Goal: Information Seeking & Learning: Learn about a topic

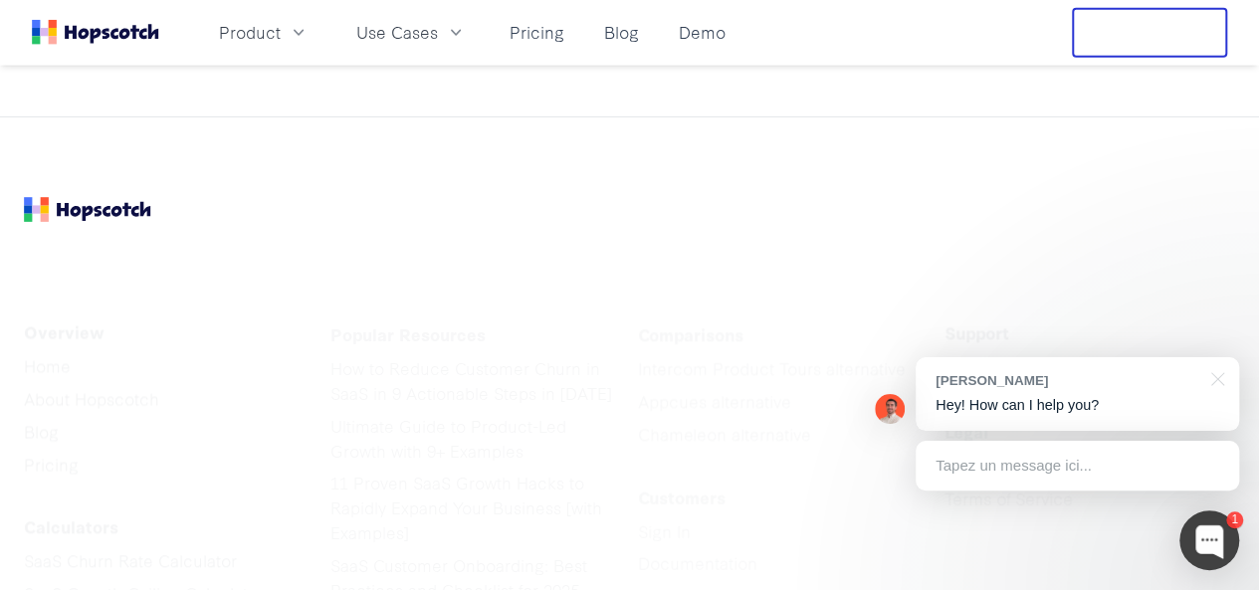
scroll to position [2389, 0]
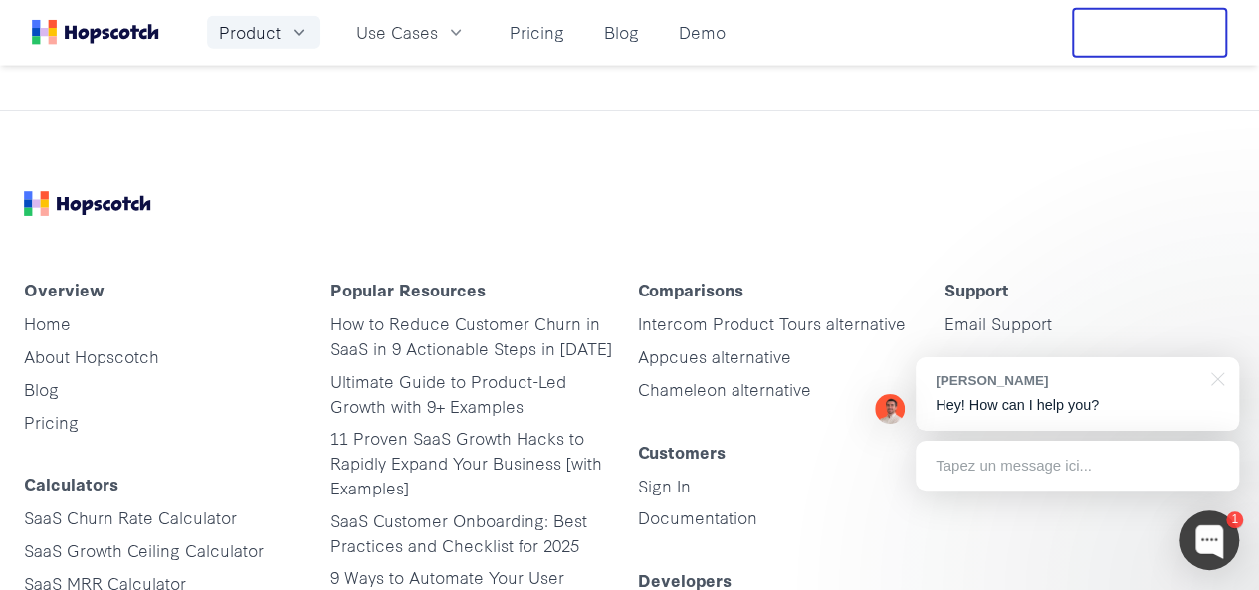
click at [281, 31] on span "Product" at bounding box center [250, 32] width 62 height 25
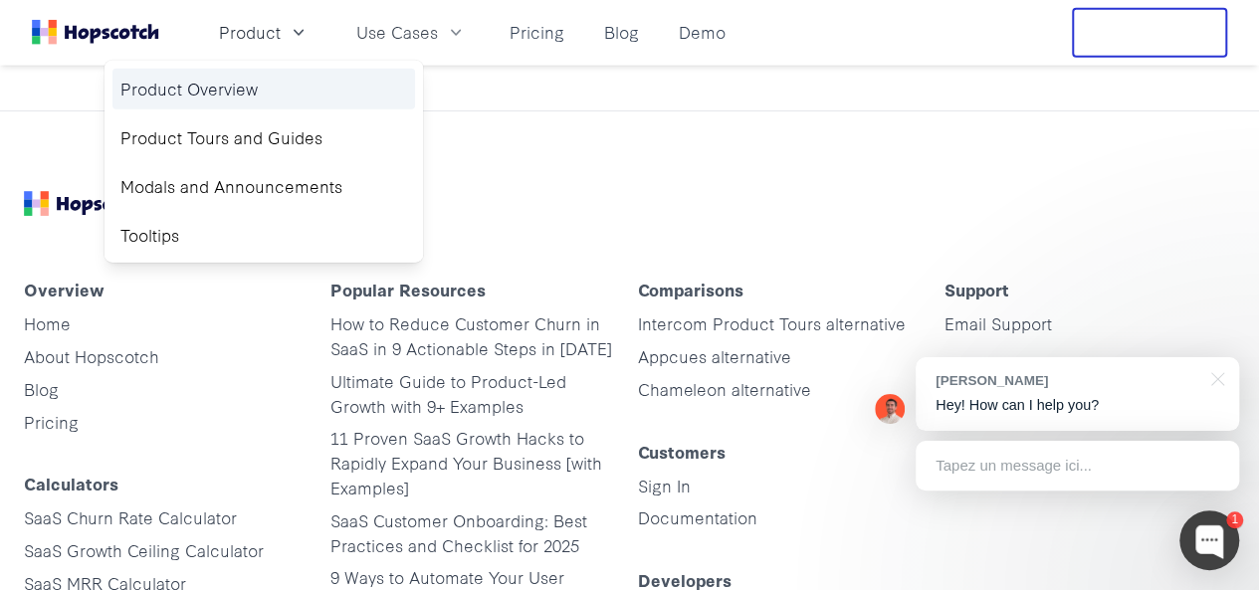
click at [279, 89] on link "Product Overview" at bounding box center [263, 89] width 303 height 41
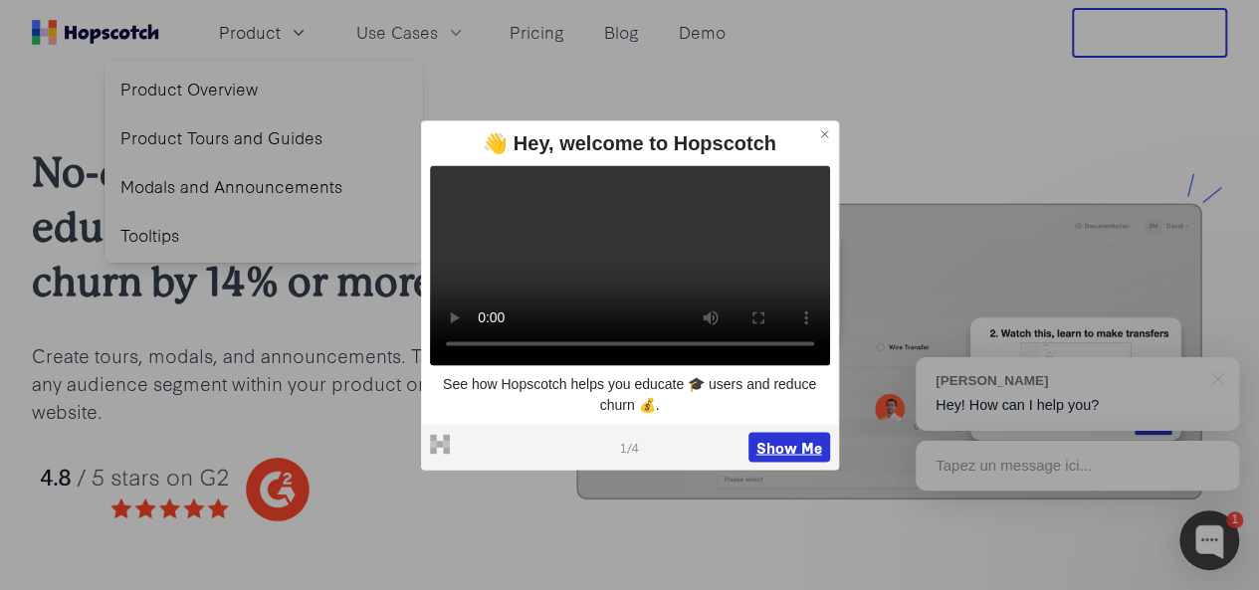
click at [779, 462] on button "Show Me" at bounding box center [790, 447] width 82 height 30
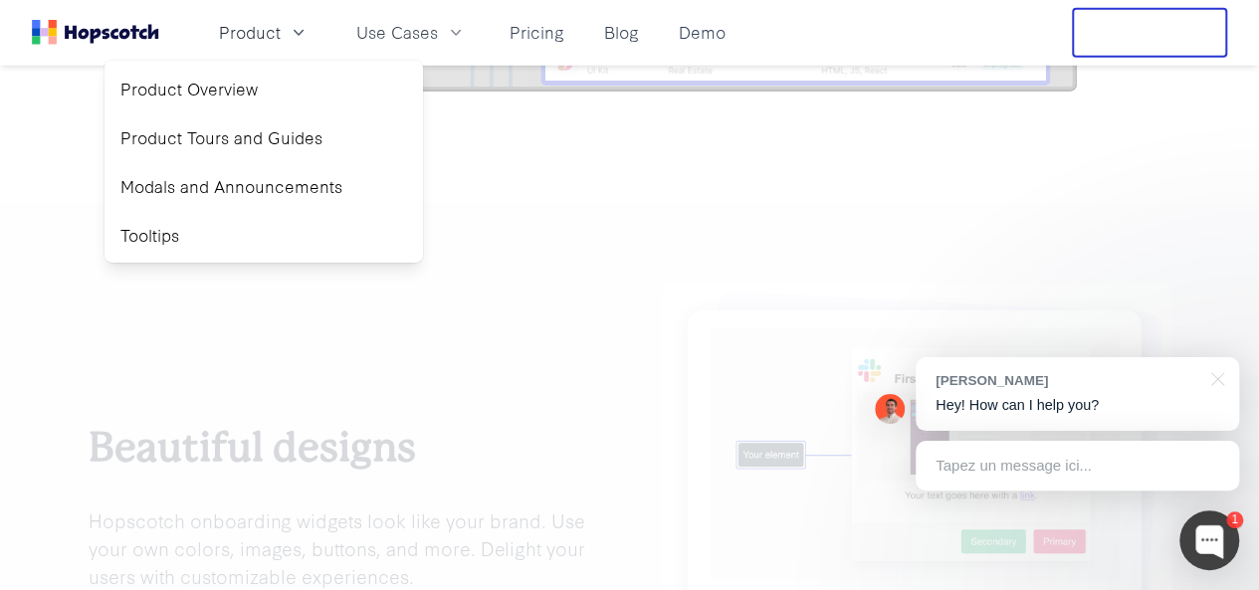
scroll to position [3143, 0]
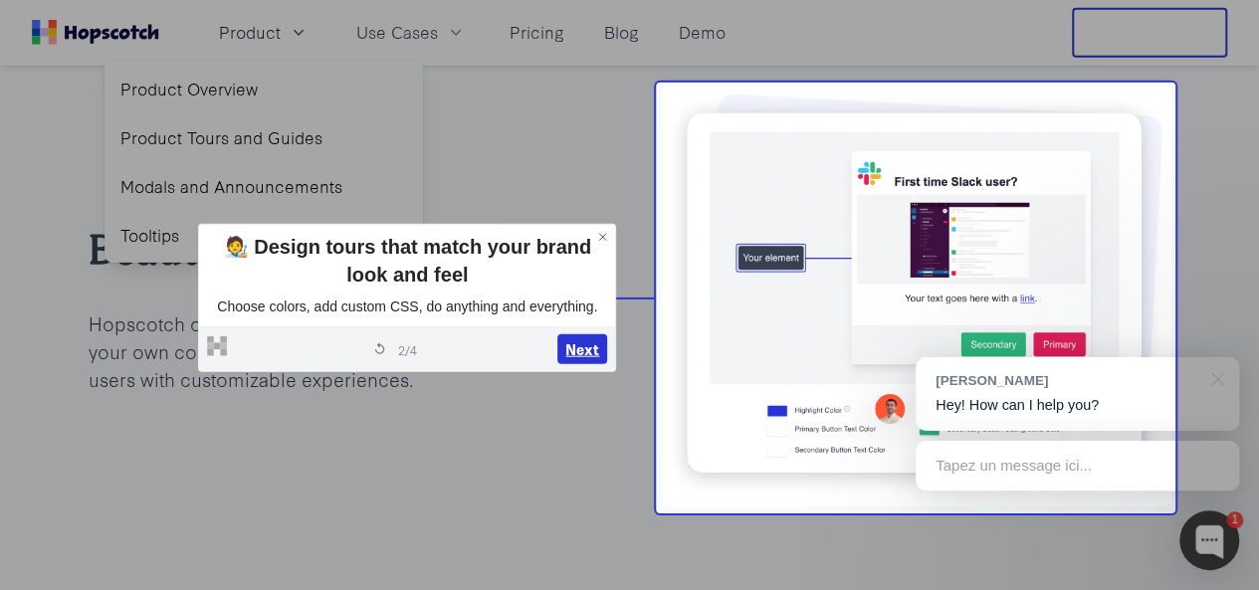
click at [589, 351] on button "Next" at bounding box center [582, 349] width 50 height 30
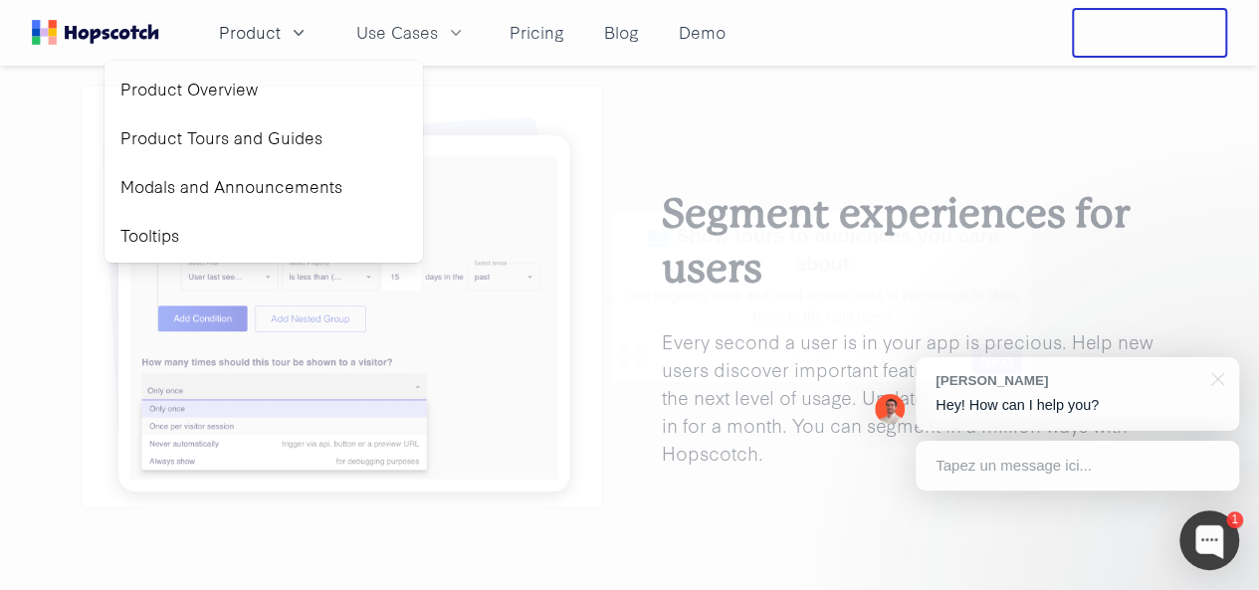
scroll to position [3743, 0]
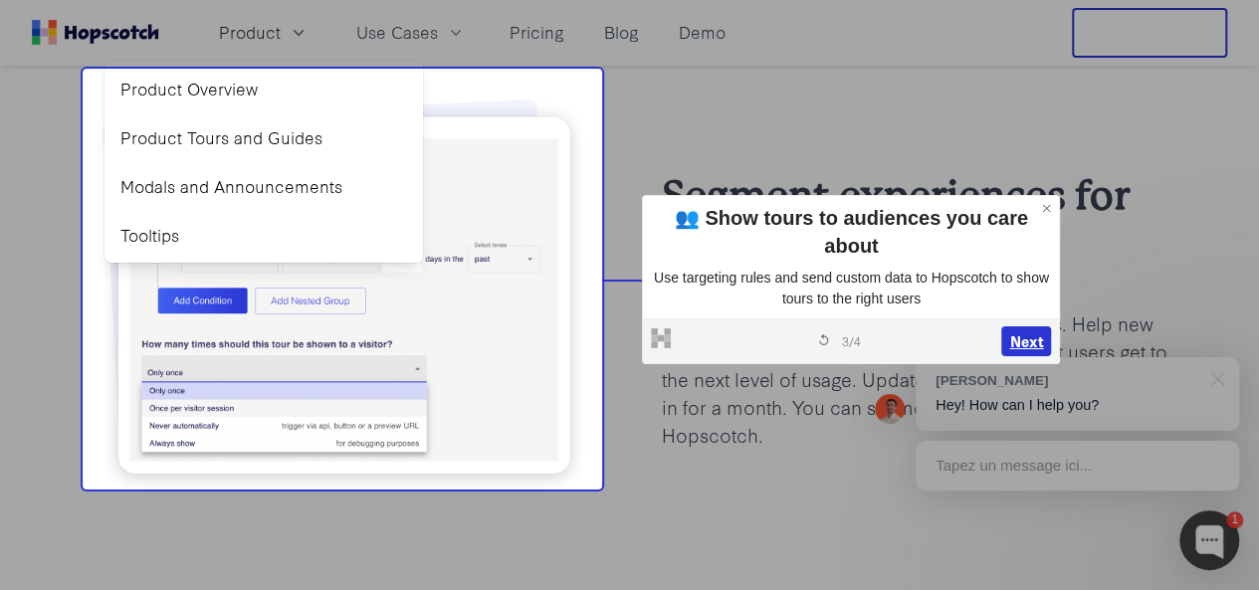
click at [1027, 345] on button "Next" at bounding box center [1026, 341] width 50 height 30
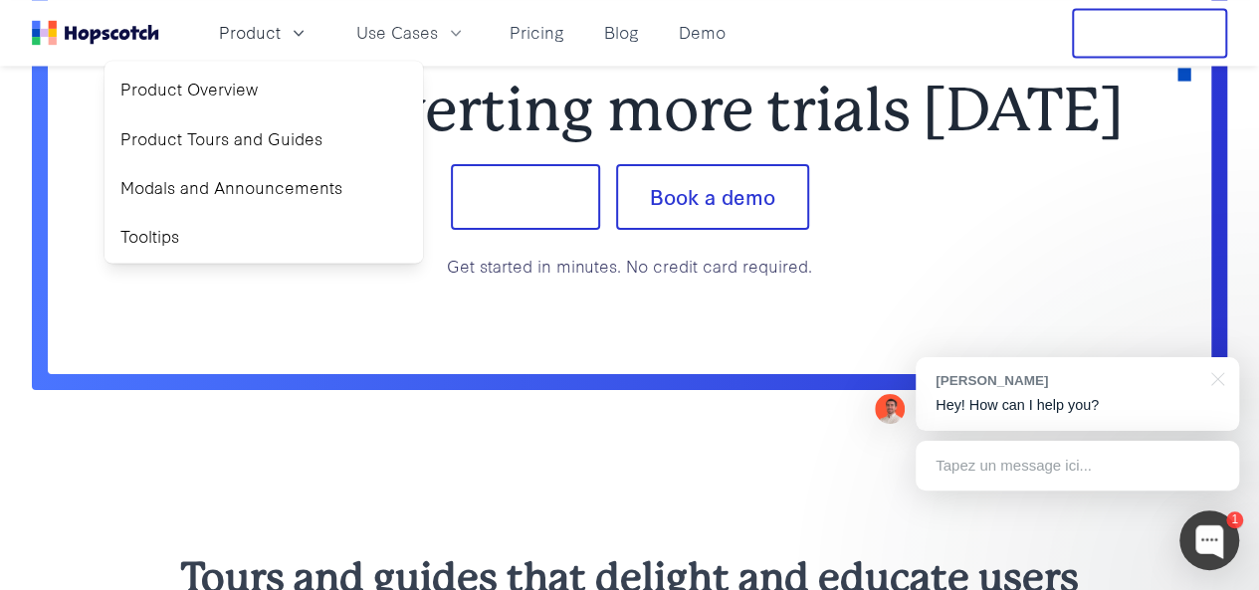
scroll to position [1640, 0]
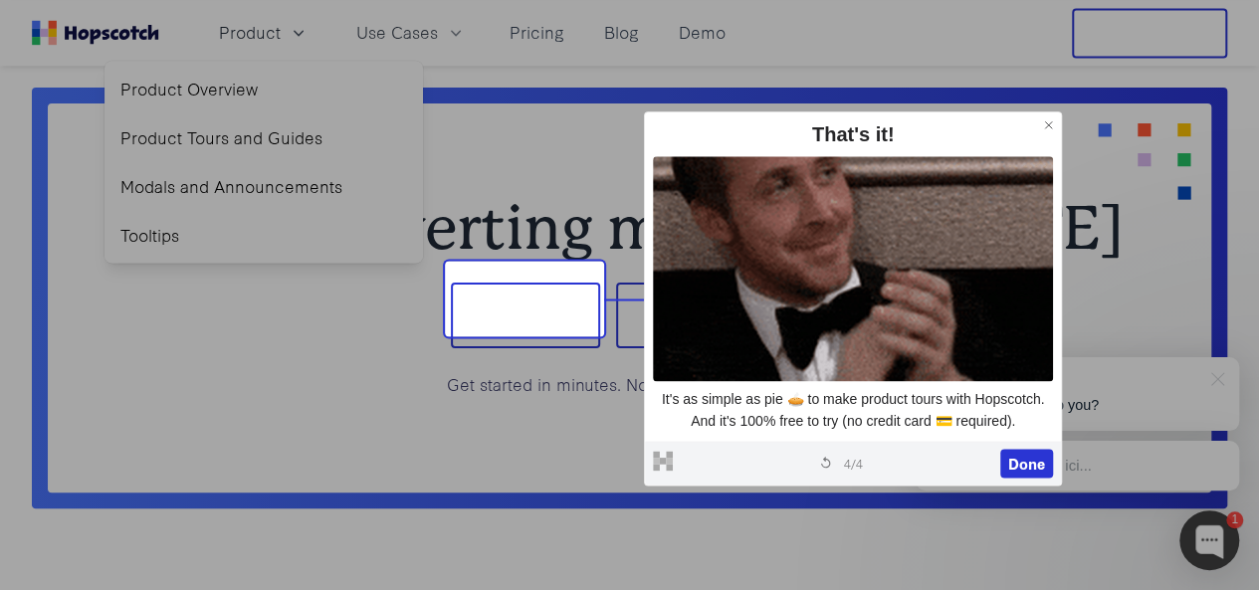
click at [1048, 120] on icon at bounding box center [1049, 125] width 14 height 14
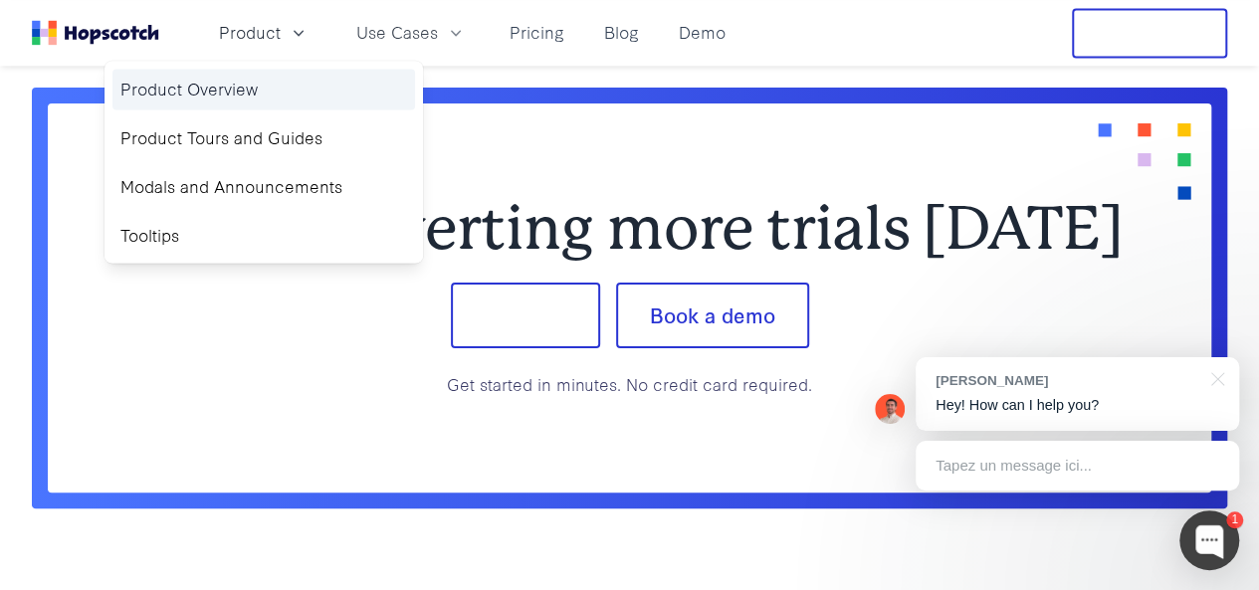
click at [299, 87] on link "Product Overview" at bounding box center [263, 89] width 303 height 41
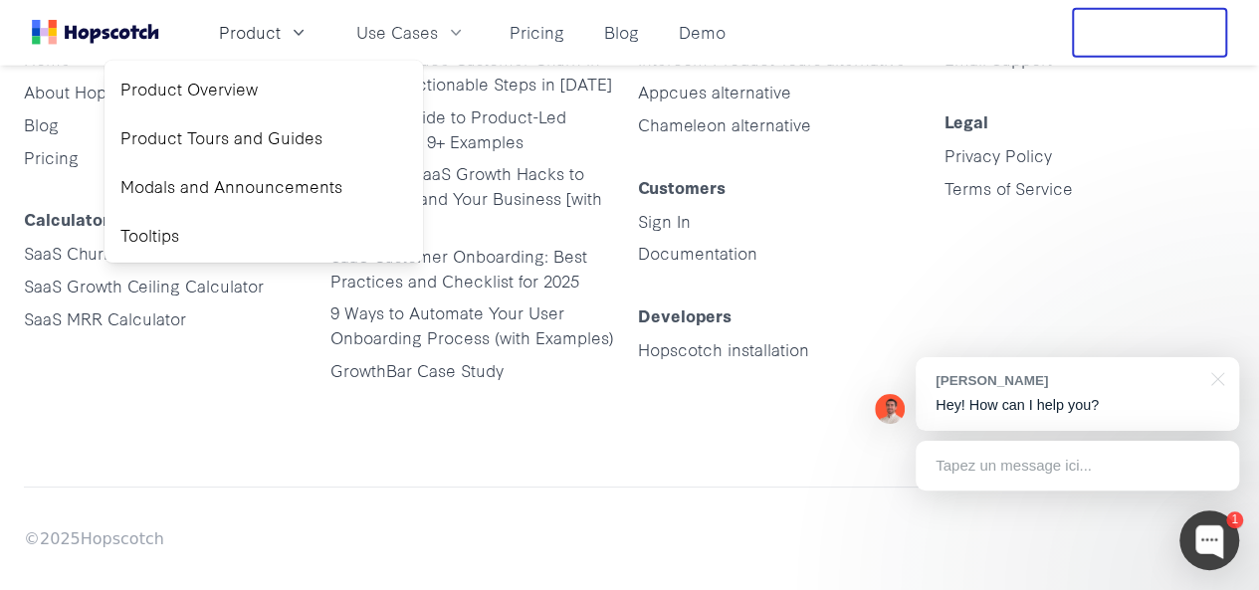
scroll to position [10246, 0]
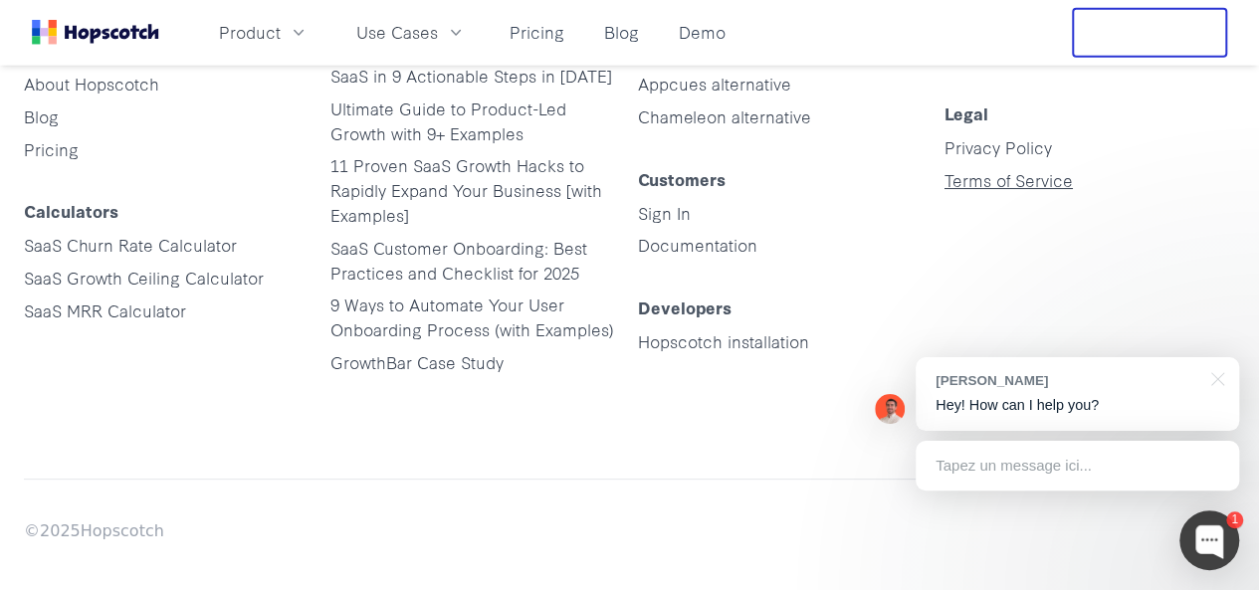
click at [1011, 168] on link "Terms of Service" at bounding box center [1009, 179] width 128 height 23
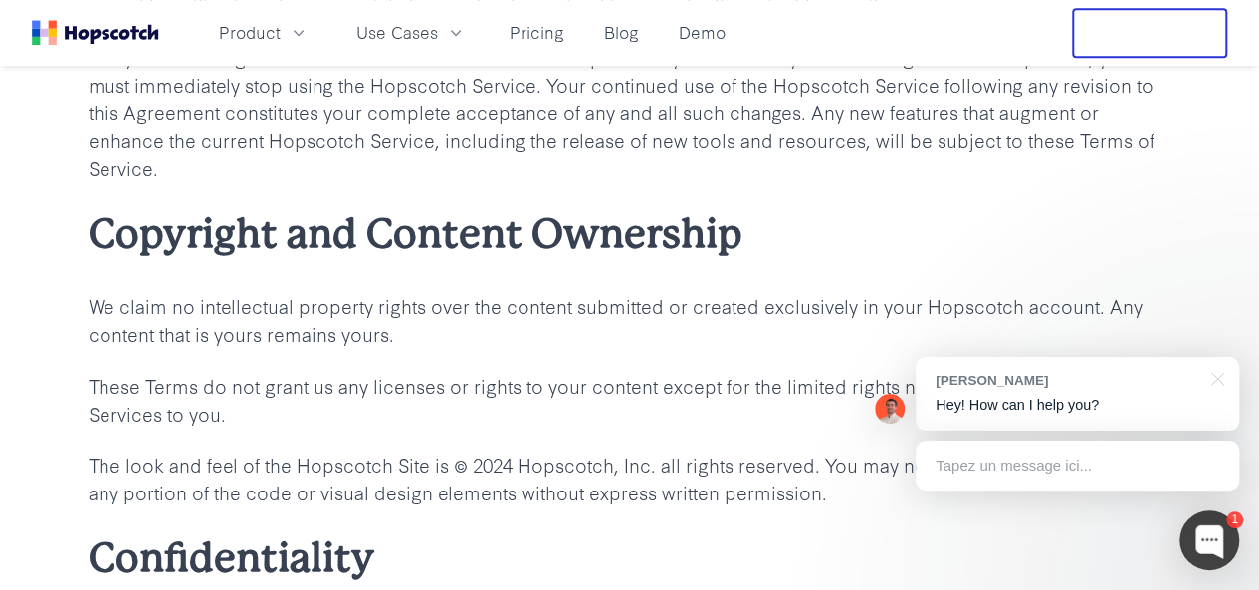
scroll to position [4699, 0]
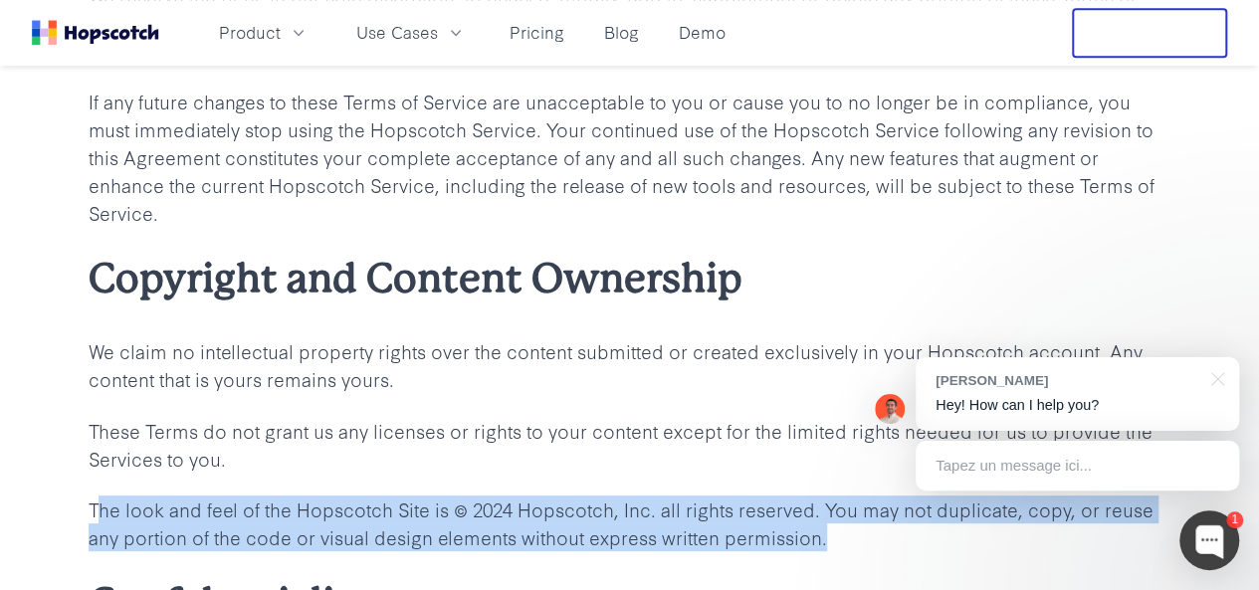
drag, startPoint x: 94, startPoint y: 399, endPoint x: 821, endPoint y: 418, distance: 727.8
click at [821, 496] on p "The look and feel of the Hopscotch Site is © 2024 Hopscotch, Inc. all rights re…" at bounding box center [630, 524] width 1083 height 56
click at [798, 496] on p "The look and feel of the Hopscotch Site is © 2024 Hopscotch, Inc. all rights re…" at bounding box center [630, 524] width 1083 height 56
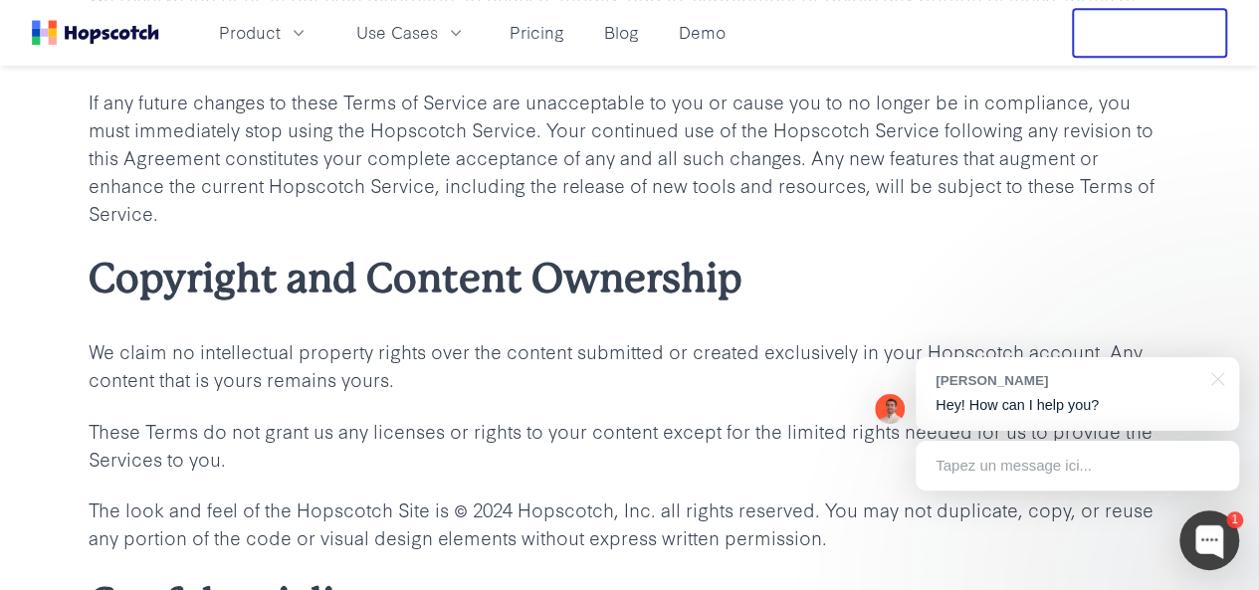
click at [1222, 376] on div at bounding box center [1214, 377] width 50 height 41
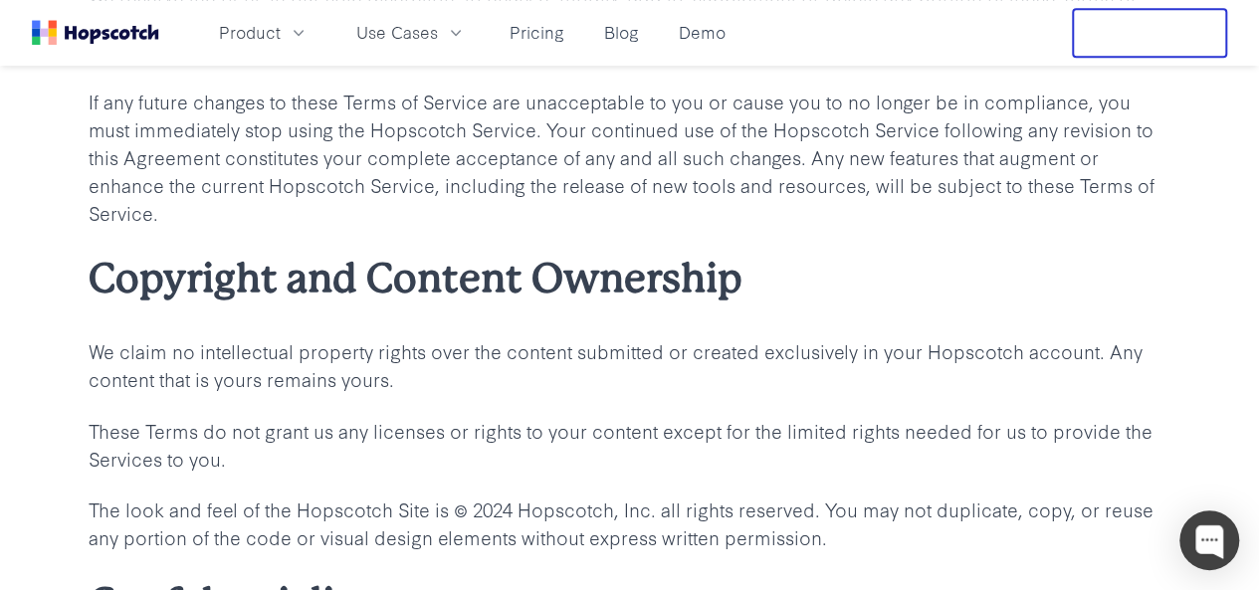
click at [500, 251] on h2 "Copyright and Content Ownership" at bounding box center [630, 278] width 1083 height 55
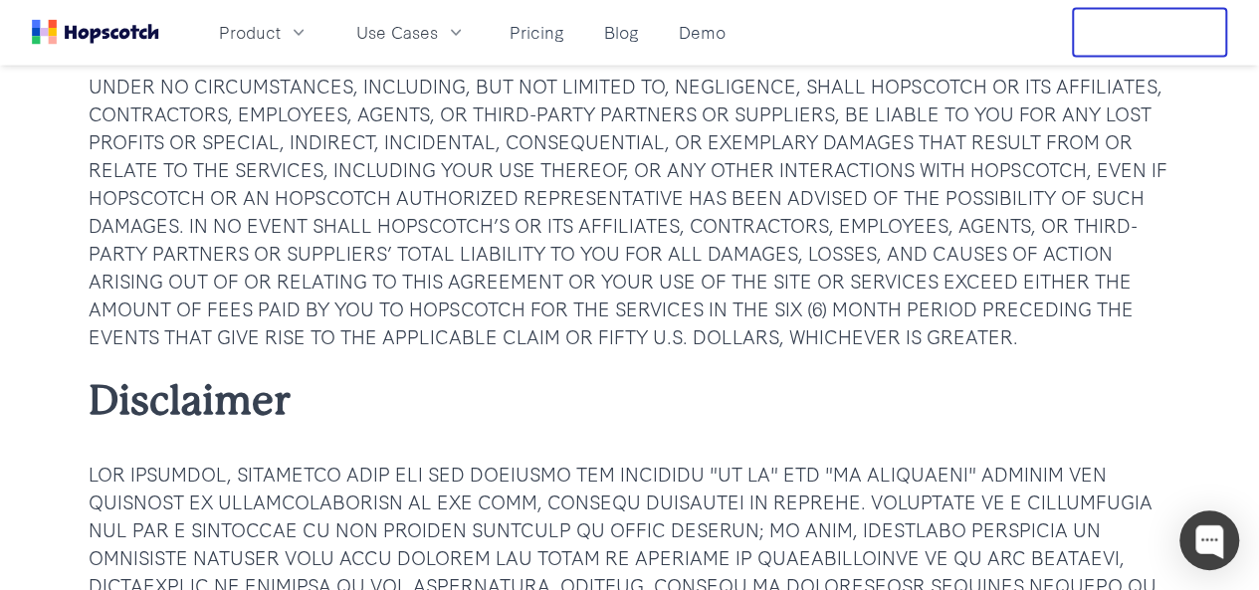
scroll to position [72, 0]
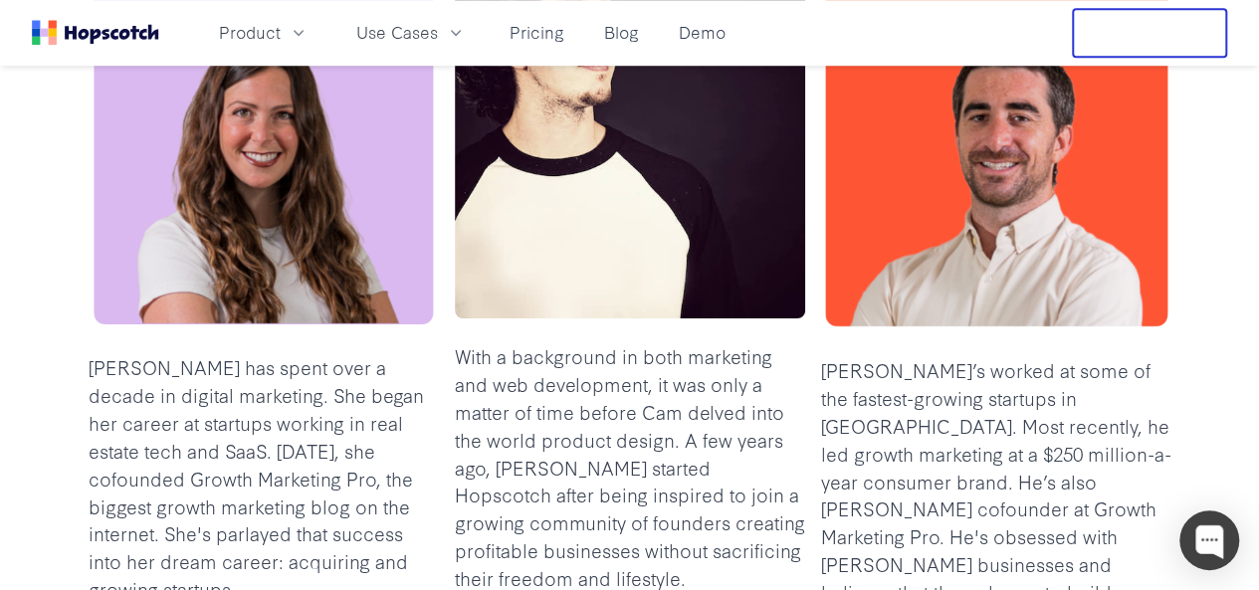
scroll to position [697, 0]
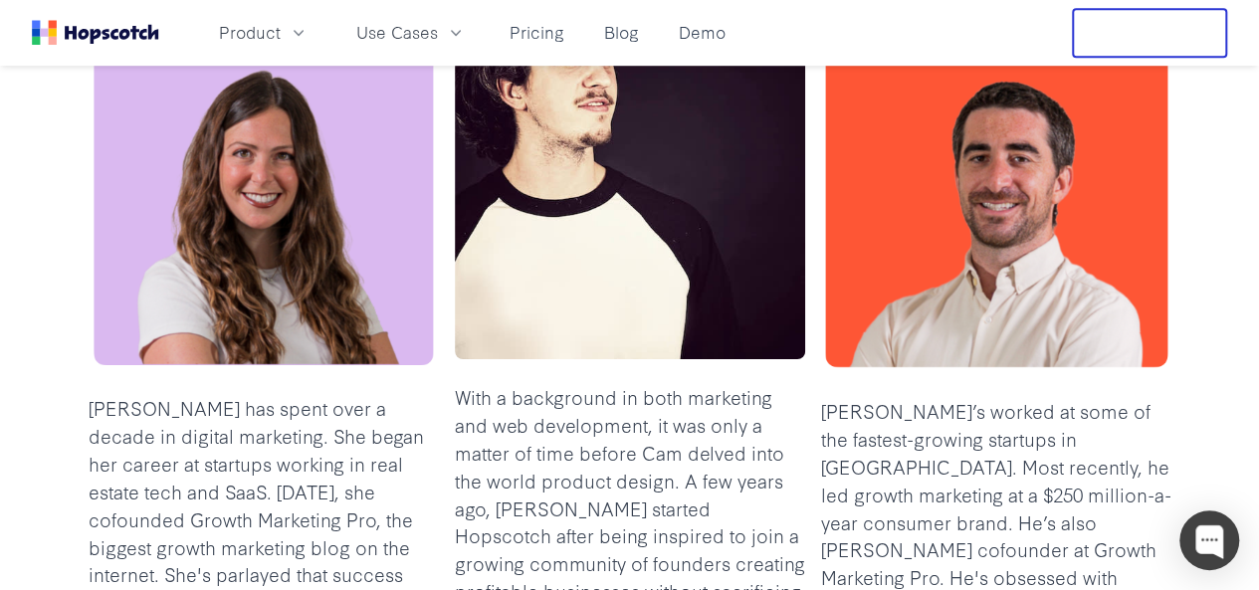
click at [263, 292] on img at bounding box center [264, 194] width 350 height 352
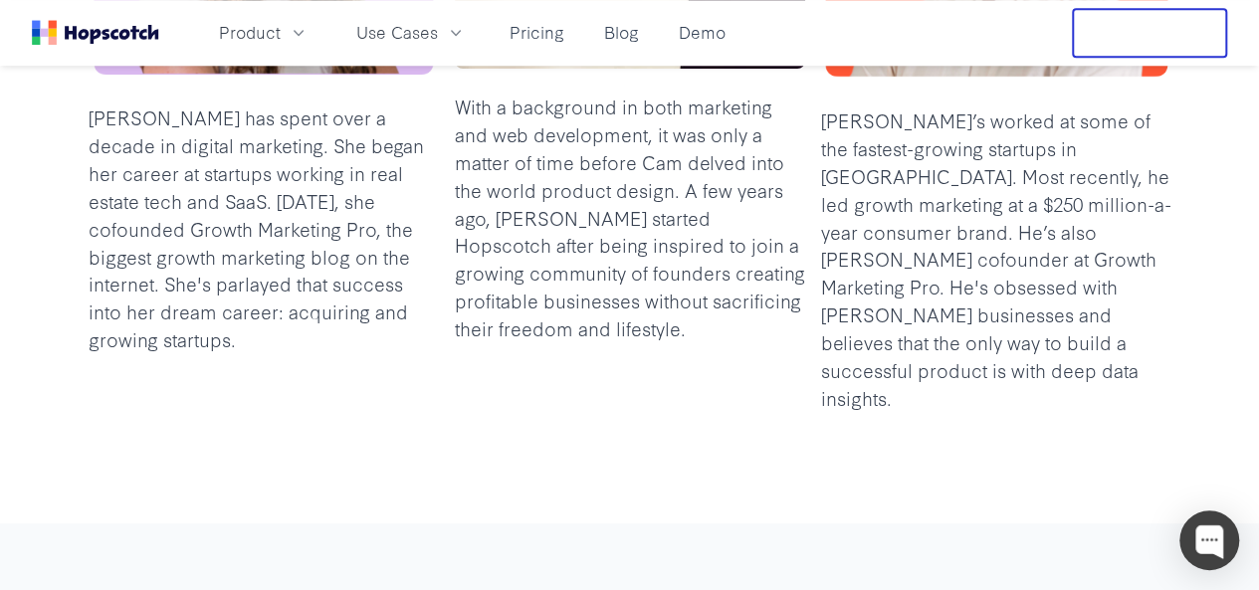
scroll to position [995, 0]
